Goal: Information Seeking & Learning: Find contact information

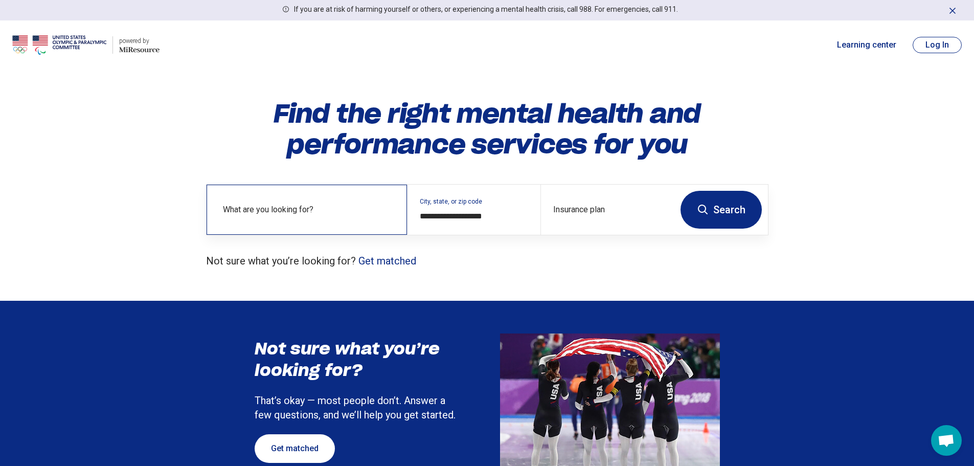
click at [326, 214] on label "What are you looking for?" at bounding box center [309, 210] width 172 height 12
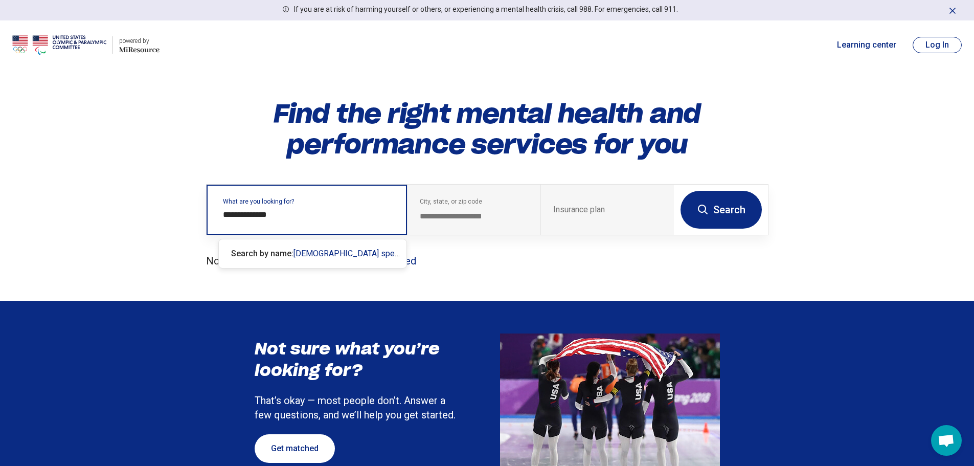
type input "**********"
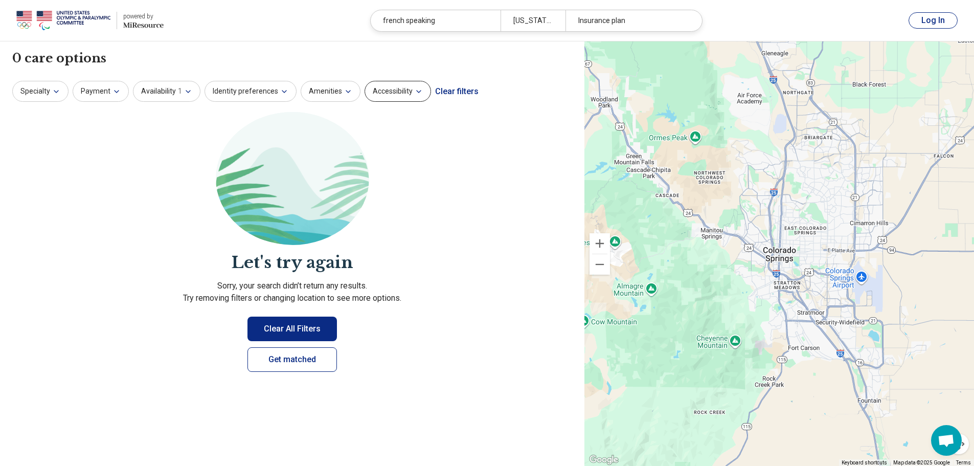
click at [416, 91] on icon "button" at bounding box center [419, 91] width 8 height 8
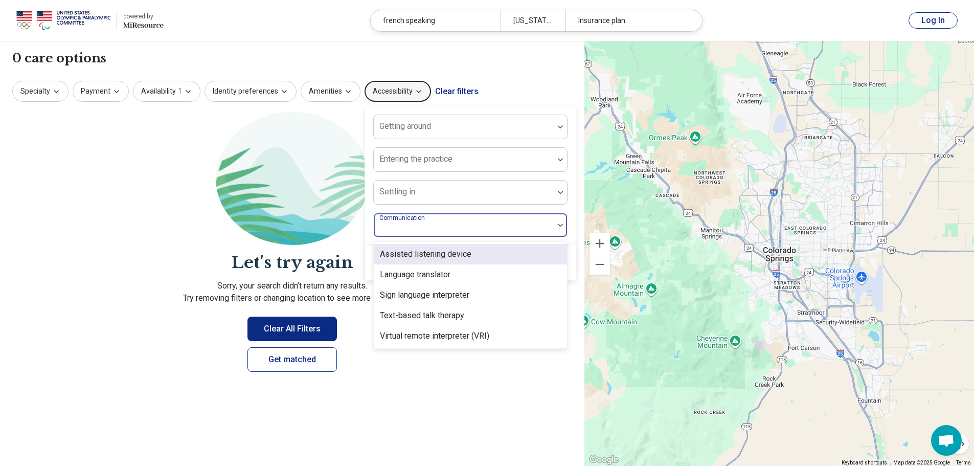
click at [475, 226] on div at bounding box center [464, 229] width 172 height 14
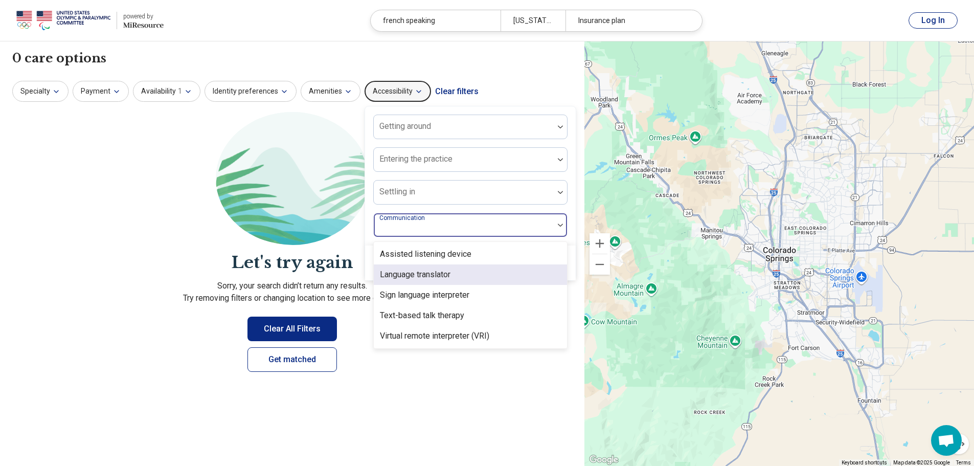
click at [432, 278] on div "Language translator" at bounding box center [415, 274] width 71 height 12
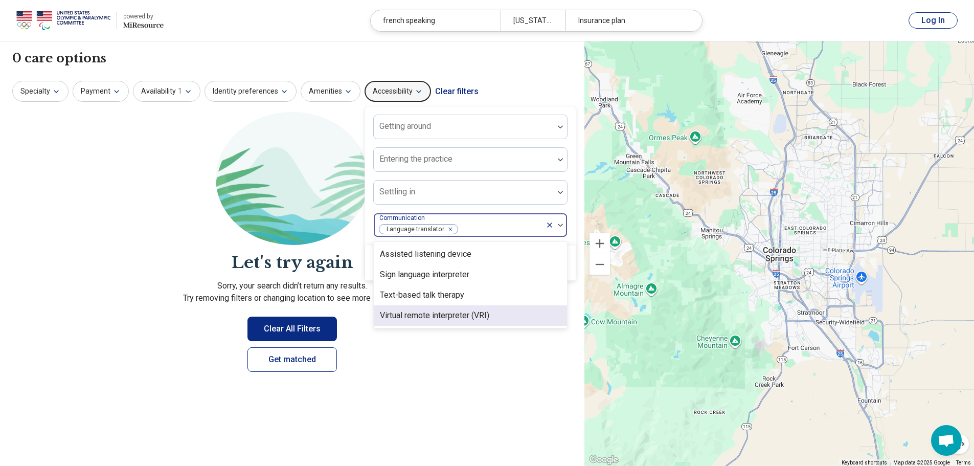
click at [450, 375] on section "Let's try again Sorry, your search didn’t return any results. Try removing filt…" at bounding box center [292, 250] width 560 height 277
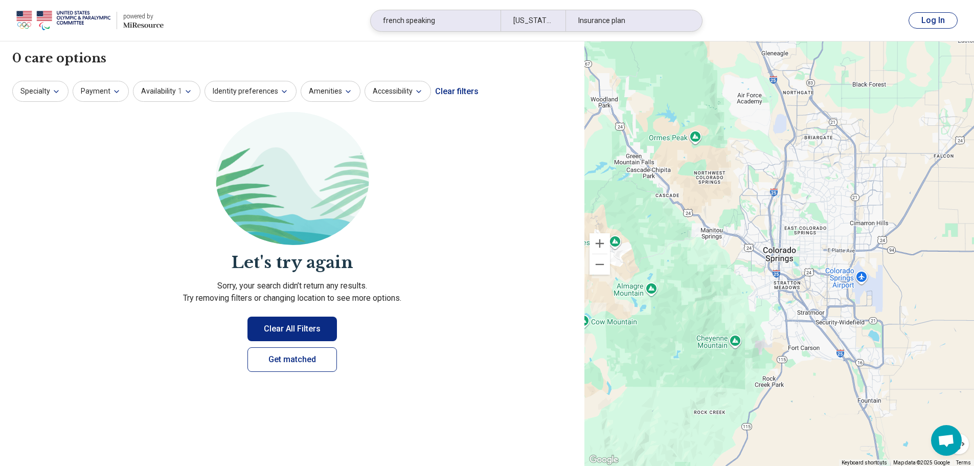
click at [436, 23] on div "french speaking" at bounding box center [436, 20] width 130 height 21
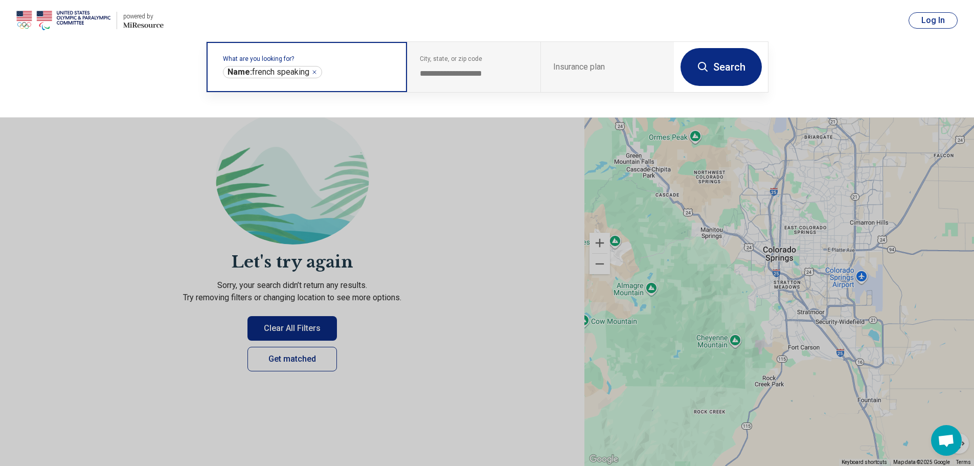
click at [316, 71] on icon "Remove" at bounding box center [314, 72] width 6 height 6
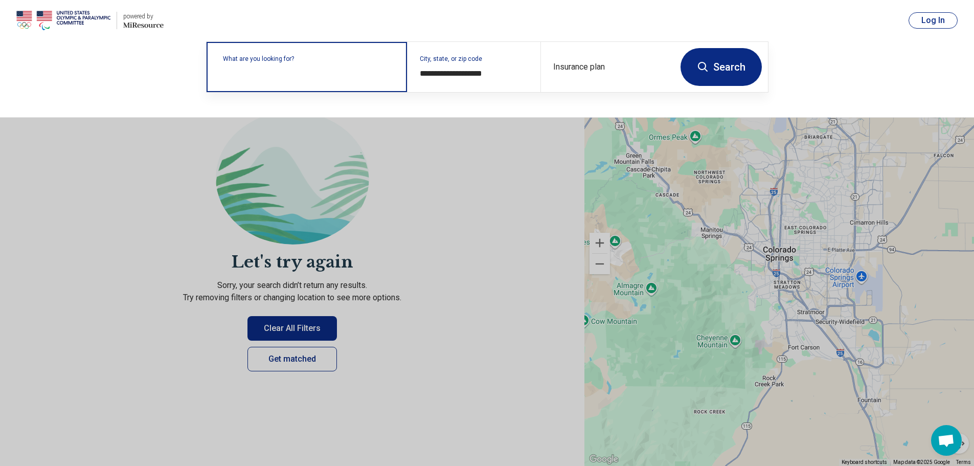
click at [311, 62] on label "What are you looking for?" at bounding box center [309, 59] width 172 height 6
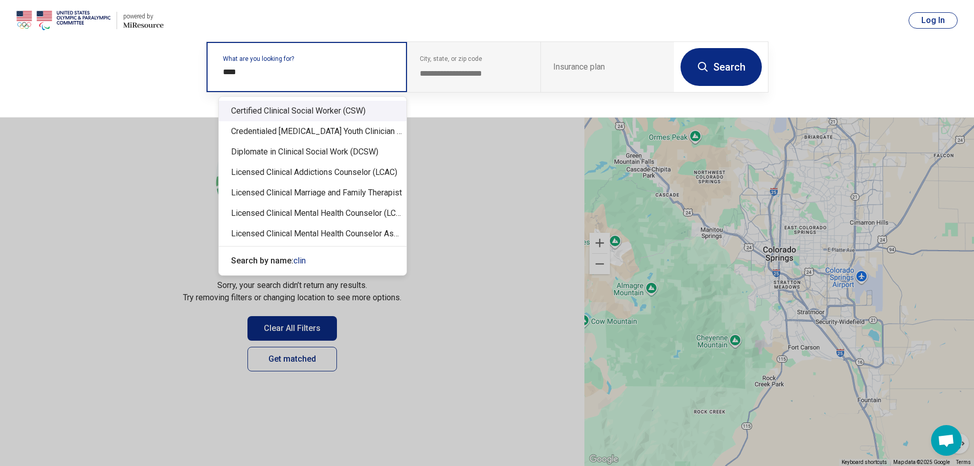
drag, startPoint x: 249, startPoint y: 72, endPoint x: 202, endPoint y: 70, distance: 47.1
click at [202, 70] on div "**********" at bounding box center [487, 79] width 974 height 77
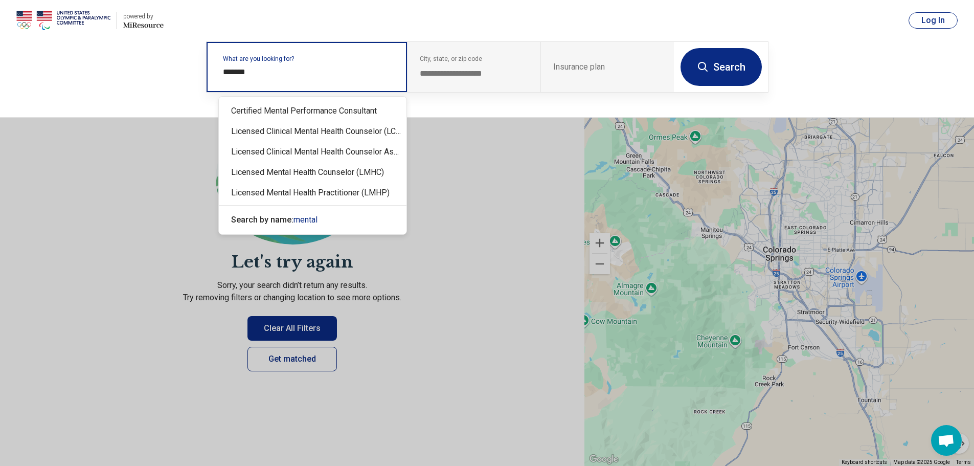
type input "********"
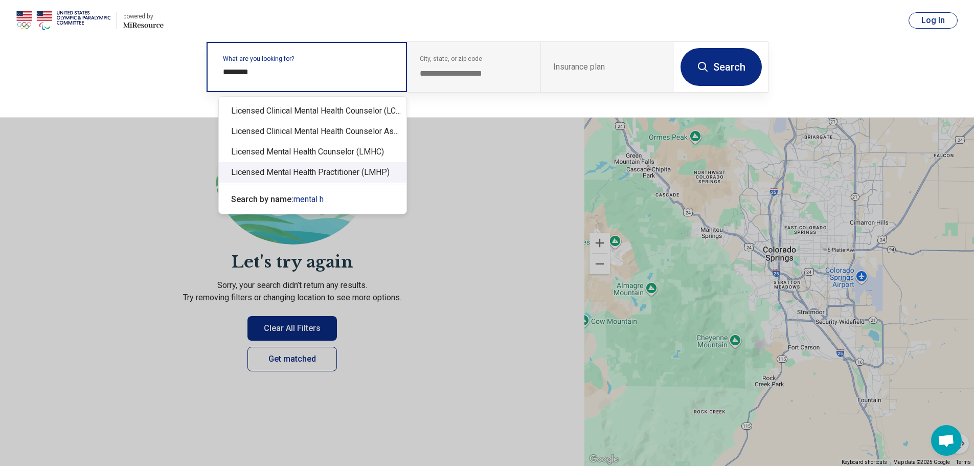
click at [257, 178] on div "Licensed Mental Health Practitioner (LMHP)" at bounding box center [313, 172] width 188 height 20
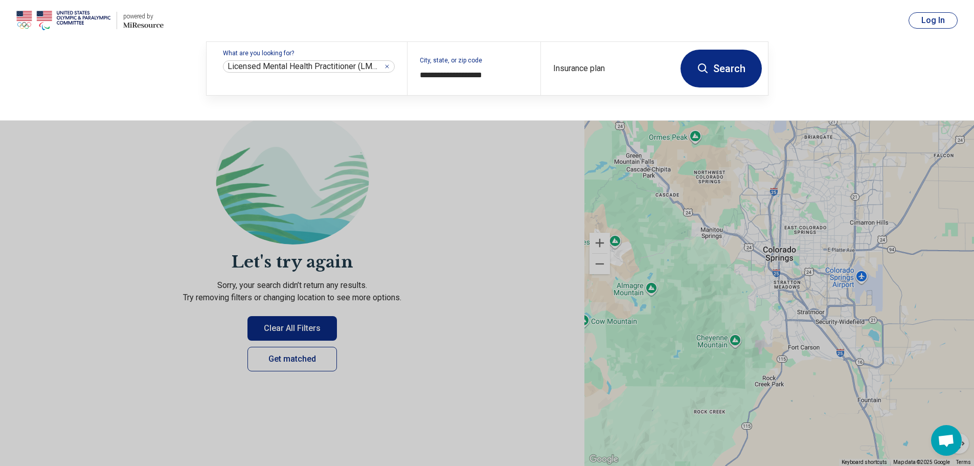
click at [735, 68] on button "Search" at bounding box center [721, 69] width 81 height 38
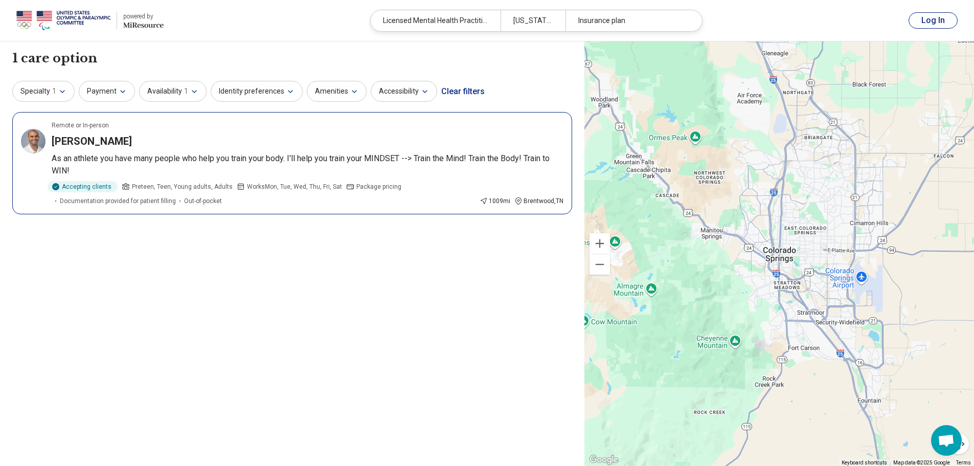
click at [75, 141] on h3 "[PERSON_NAME]" at bounding box center [92, 141] width 80 height 14
click at [49, 13] on img at bounding box center [63, 20] width 94 height 25
